Goal: Find specific page/section: Find specific page/section

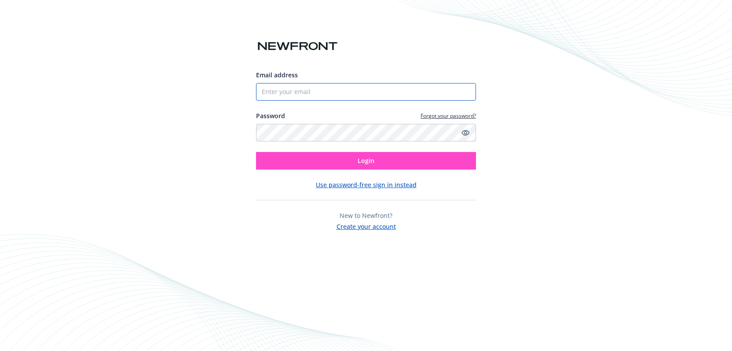
type input "[PERSON_NAME]"
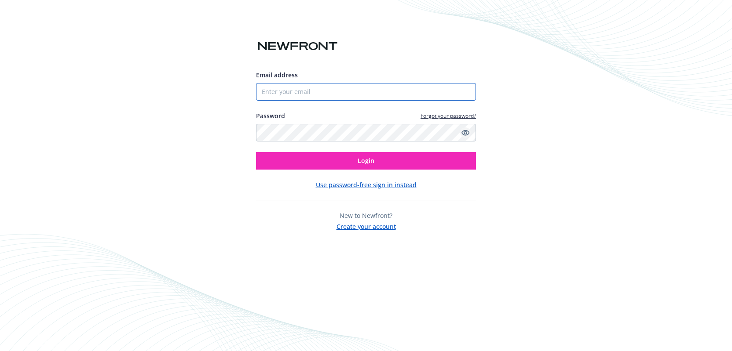
type input "Varney"
click at [467, 135] on icon "Show password" at bounding box center [465, 133] width 8 height 6
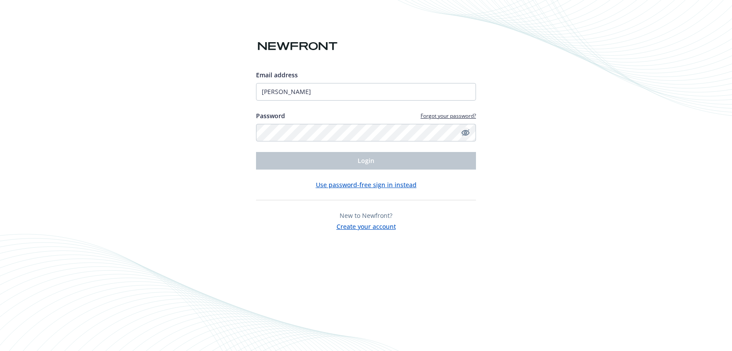
click at [469, 133] on icon "Hide password" at bounding box center [465, 133] width 8 height 6
click at [373, 187] on button "Use password-free sign in instead" at bounding box center [366, 184] width 101 height 9
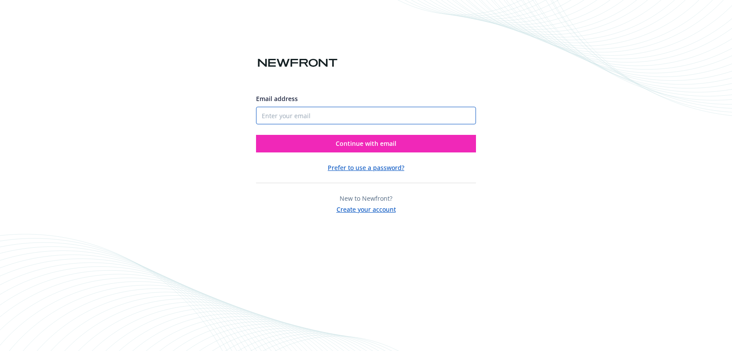
click at [350, 117] on input "Email address" at bounding box center [366, 116] width 220 height 18
type input "[PERSON_NAME][EMAIL_ADDRESS][PERSON_NAME]"
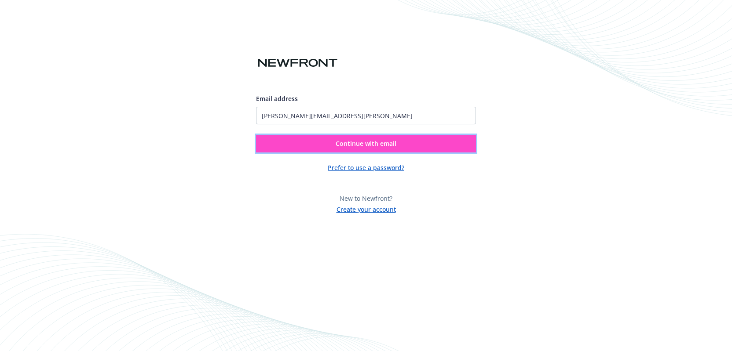
click at [365, 144] on span "Continue with email" at bounding box center [366, 143] width 61 height 8
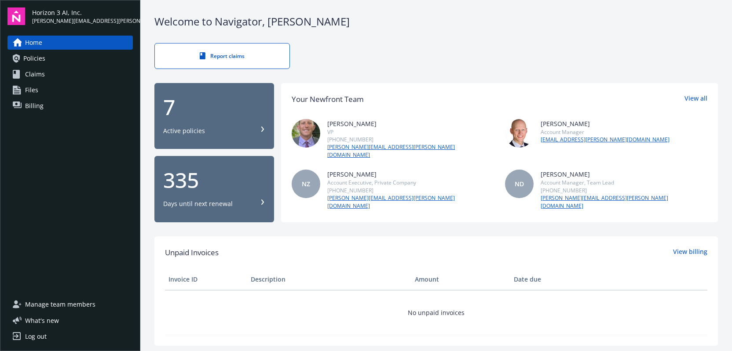
click at [254, 127] on div "Active policies" at bounding box center [214, 131] width 102 height 9
